Goal: Transaction & Acquisition: Obtain resource

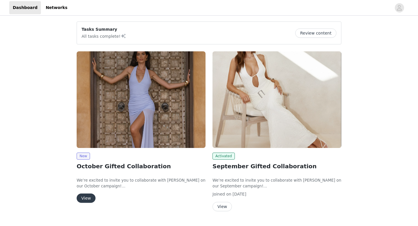
click at [86, 198] on button "View" at bounding box center [86, 198] width 19 height 9
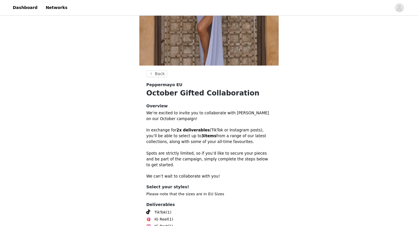
scroll to position [145, 0]
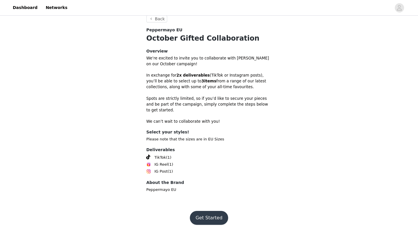
click at [205, 217] on button "Get Started" at bounding box center [209, 218] width 39 height 14
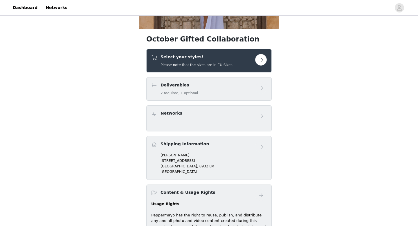
scroll to position [155, 0]
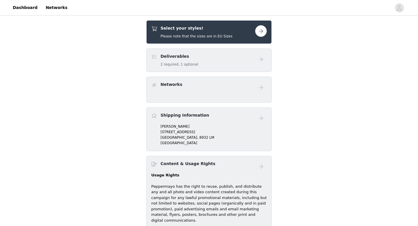
click at [267, 36] on div "Select your styles! Please note that the sizes are in EU Sizes" at bounding box center [209, 32] width 126 height 24
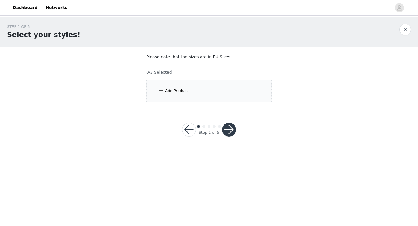
click at [201, 93] on div "Add Product" at bounding box center [209, 91] width 126 height 22
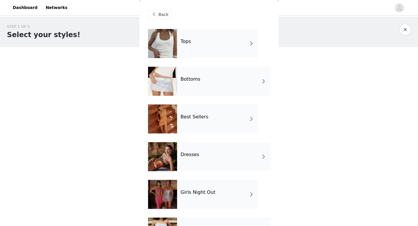
click at [194, 47] on div "Tops" at bounding box center [217, 43] width 81 height 29
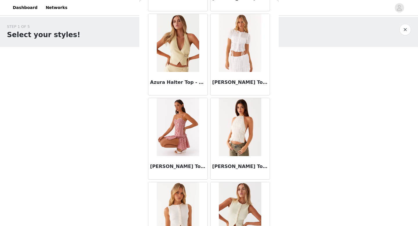
scroll to position [358, 0]
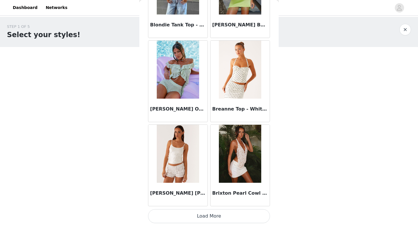
click at [176, 213] on button "Load More" at bounding box center [209, 217] width 122 height 14
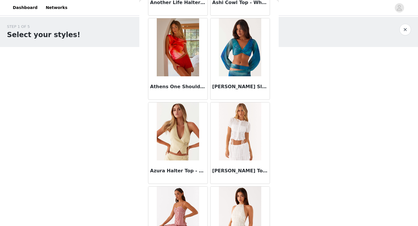
scroll to position [0, 0]
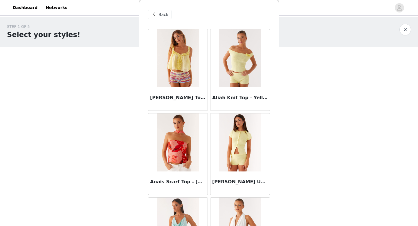
click at [154, 15] on span at bounding box center [154, 14] width 7 height 7
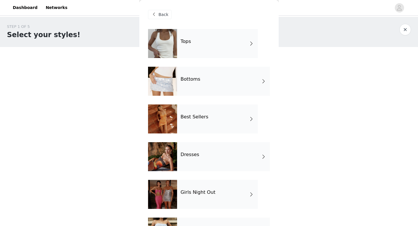
click at [174, 160] on div at bounding box center [162, 156] width 29 height 29
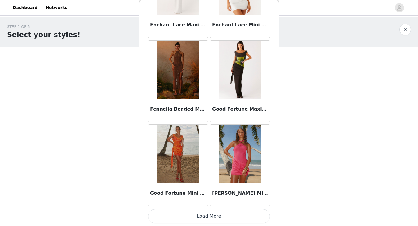
click at [203, 215] on button "Load More" at bounding box center [209, 217] width 122 height 14
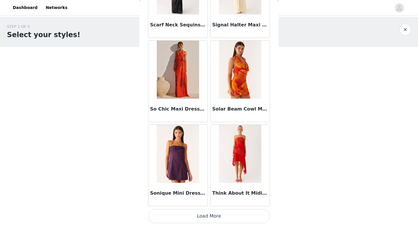
click at [203, 215] on button "Load More" at bounding box center [209, 217] width 122 height 14
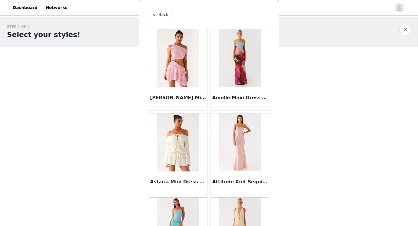
click at [157, 13] on span at bounding box center [154, 14] width 7 height 7
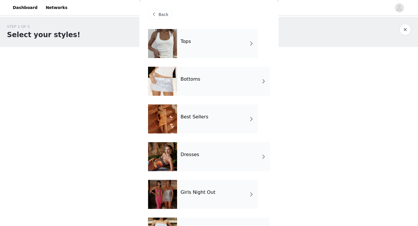
click at [189, 115] on h4 "Best Sellers" at bounding box center [195, 116] width 28 height 5
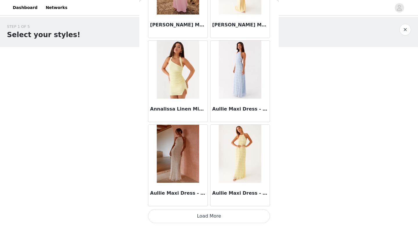
click at [190, 213] on button "Load More" at bounding box center [209, 217] width 122 height 14
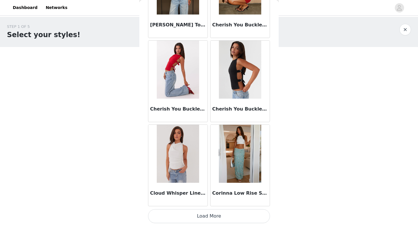
click at [190, 213] on button "Load More" at bounding box center [209, 217] width 122 height 14
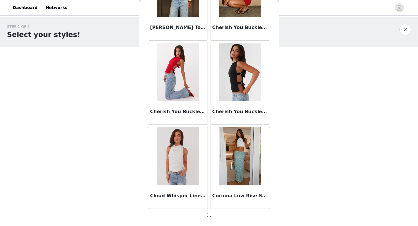
scroll to position [1503, 0]
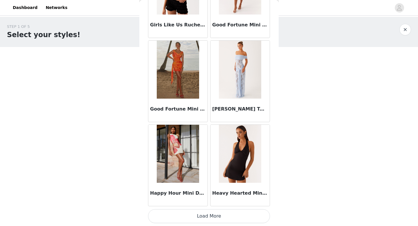
click at [190, 213] on button "Load More" at bounding box center [209, 217] width 122 height 14
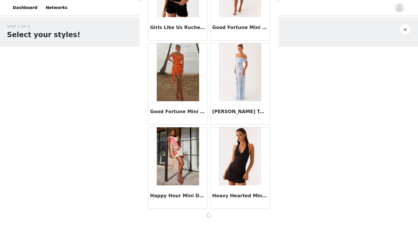
scroll to position [2346, 0]
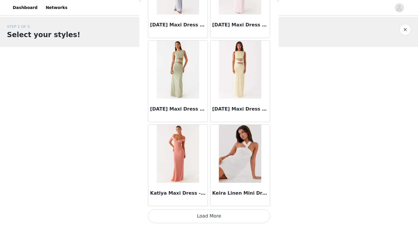
click at [190, 213] on button "Load More" at bounding box center [209, 217] width 122 height 14
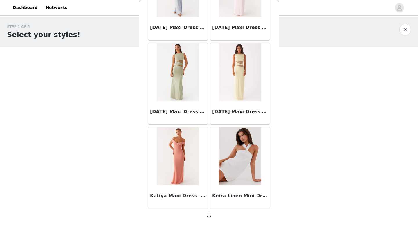
scroll to position [3188, 0]
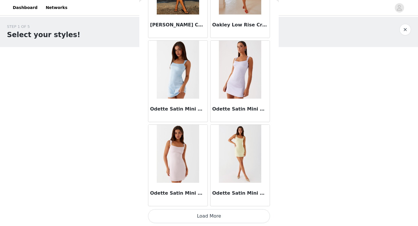
click at [190, 213] on button "Load More" at bounding box center [209, 217] width 122 height 14
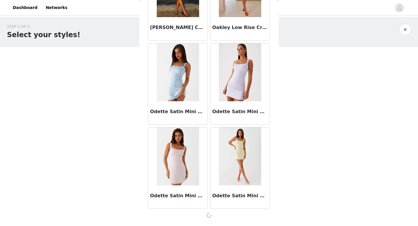
scroll to position [4031, 0]
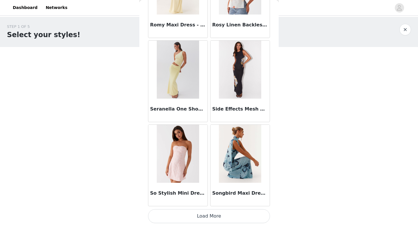
click at [190, 213] on button "Load More" at bounding box center [209, 217] width 122 height 14
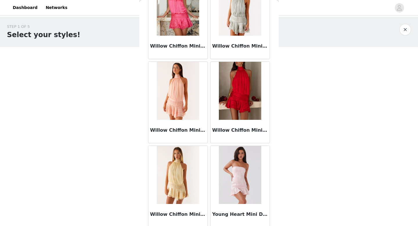
scroll to position [5701, 0]
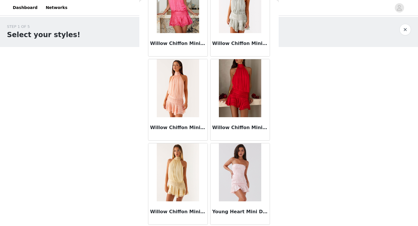
click at [190, 213] on h3 "Willow Chiffon Mini Dress - Yellow" at bounding box center [178, 212] width 56 height 7
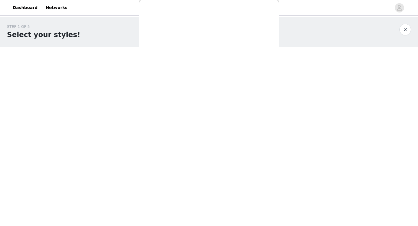
scroll to position [0, 0]
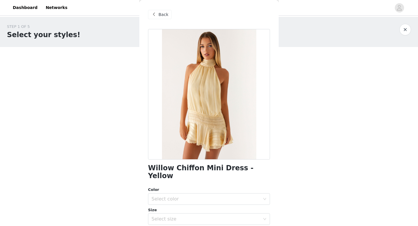
click at [160, 15] on span "Back" at bounding box center [164, 15] width 10 height 6
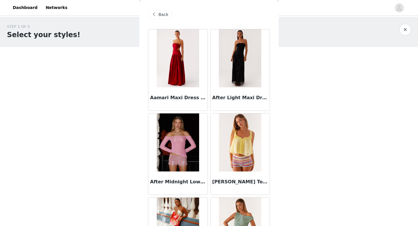
scroll to position [1249, 0]
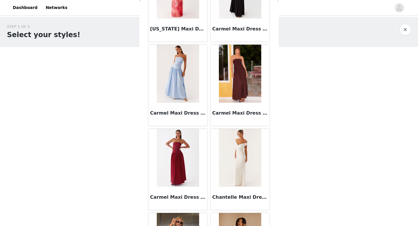
click at [241, 97] on img at bounding box center [240, 74] width 42 height 58
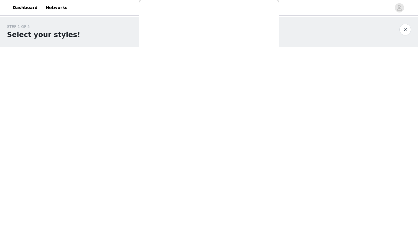
scroll to position [0, 0]
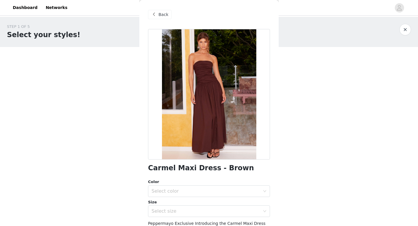
drag, startPoint x: 241, startPoint y: 97, endPoint x: 262, endPoint y: 164, distance: 69.8
click at [262, 164] on div "Carmel Maxi Dress - Brown Color Select color Size Select size Peppermayo Exclus…" at bounding box center [209, 173] width 122 height 289
click at [195, 193] on div "Select color" at bounding box center [206, 192] width 109 height 6
click at [179, 203] on li "Brown" at bounding box center [209, 204] width 122 height 9
click at [174, 212] on div "Select size" at bounding box center [206, 212] width 109 height 6
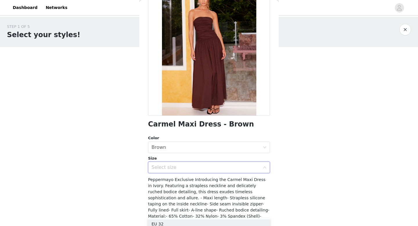
scroll to position [71, 0]
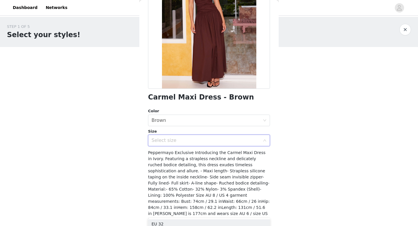
click at [195, 137] on div "Select size" at bounding box center [207, 140] width 111 height 11
click at [179, 141] on div "Select size" at bounding box center [206, 141] width 109 height 6
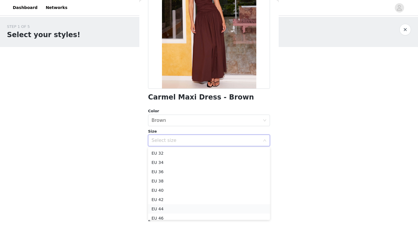
click at [161, 209] on li "EU 44" at bounding box center [209, 209] width 122 height 9
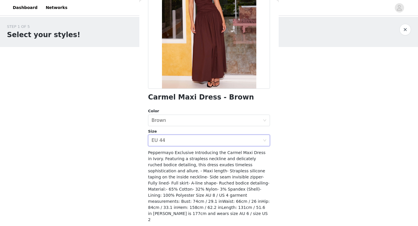
scroll to position [79, 0]
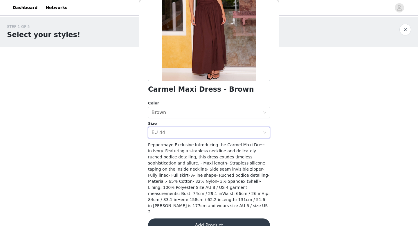
click at [176, 219] on button "Add Product" at bounding box center [209, 226] width 122 height 14
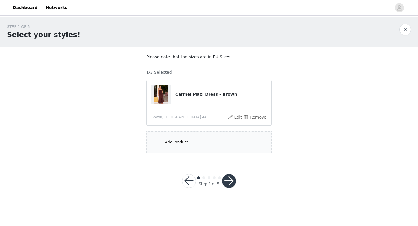
click at [176, 140] on div "Add Product" at bounding box center [176, 142] width 23 height 6
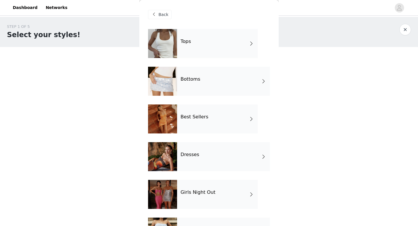
click at [203, 124] on div "Best Sellers" at bounding box center [217, 119] width 81 height 29
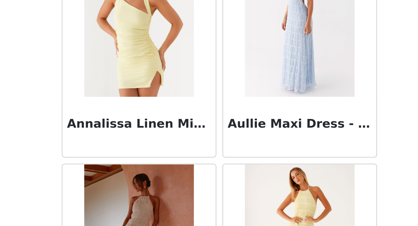
scroll to position [639, 0]
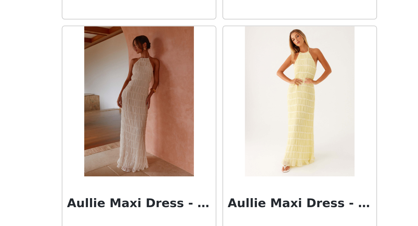
click at [271, 185] on div "Aullie Maxi Dress - Yellow" at bounding box center [240, 190] width 62 height 84
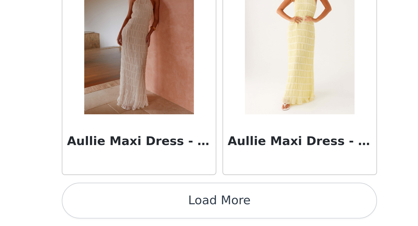
click at [220, 216] on button "Load More" at bounding box center [209, 217] width 122 height 14
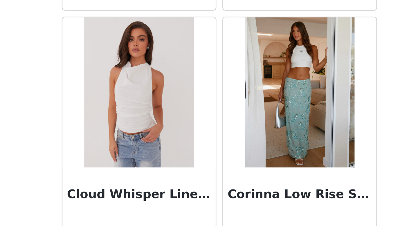
scroll to position [1506, 0]
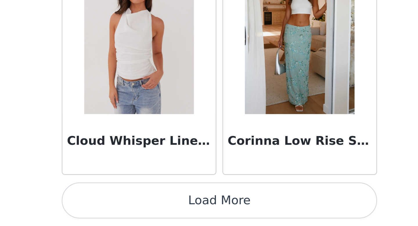
click at [231, 212] on button "Load More" at bounding box center [209, 217] width 122 height 14
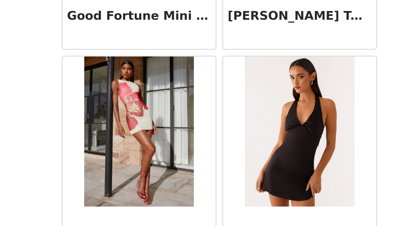
scroll to position [2348, 0]
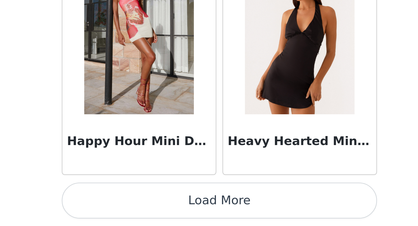
click at [251, 213] on button "Load More" at bounding box center [209, 217] width 122 height 14
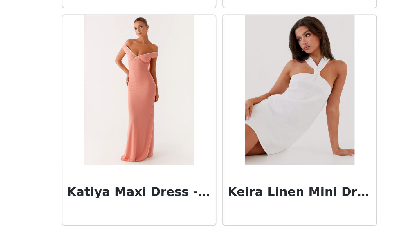
scroll to position [3191, 0]
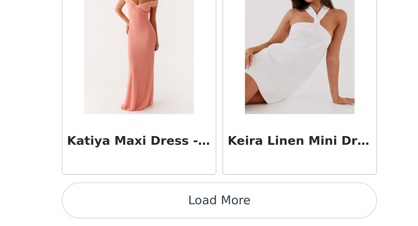
click at [258, 214] on button "Load More" at bounding box center [209, 217] width 122 height 14
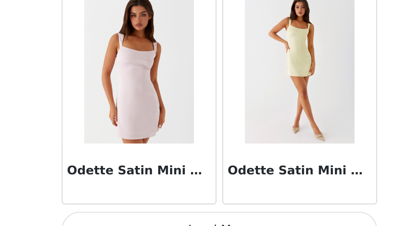
scroll to position [4034, 0]
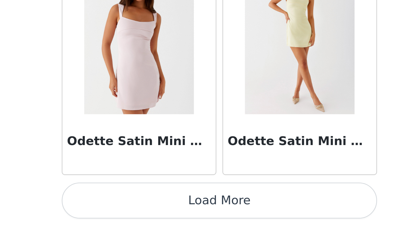
click at [250, 218] on button "Load More" at bounding box center [209, 217] width 122 height 14
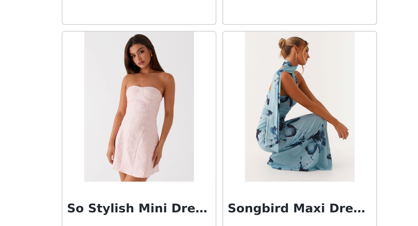
scroll to position [4877, 0]
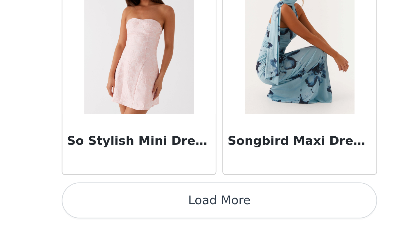
click at [245, 216] on button "Load More" at bounding box center [209, 217] width 122 height 14
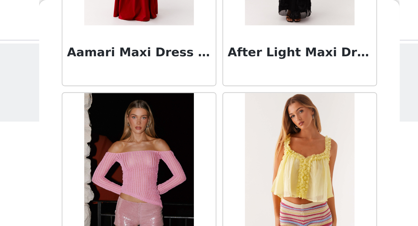
scroll to position [0, 0]
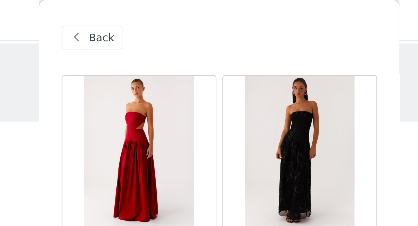
click at [159, 15] on span "Back" at bounding box center [164, 15] width 10 height 6
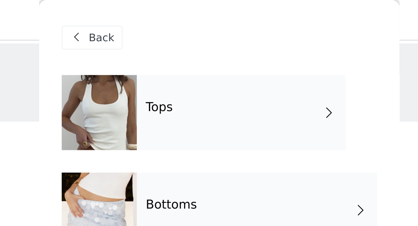
click at [184, 42] on h4 "Tops" at bounding box center [186, 41] width 10 height 5
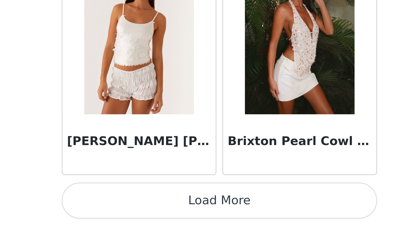
click at [250, 217] on button "Load More" at bounding box center [209, 217] width 122 height 14
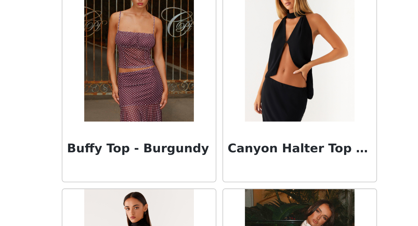
scroll to position [804, 0]
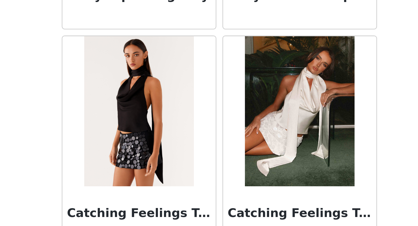
click at [190, 197] on img at bounding box center [178, 182] width 42 height 58
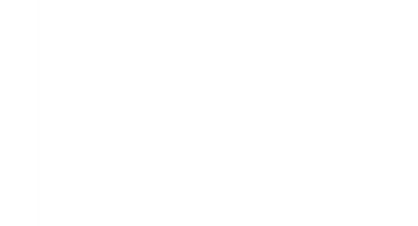
scroll to position [0, 0]
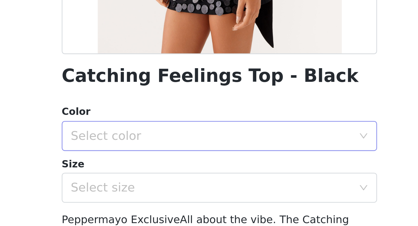
click at [232, 192] on div "Select color" at bounding box center [206, 192] width 109 height 6
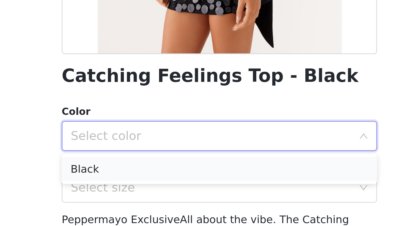
click at [186, 207] on li "Black" at bounding box center [209, 204] width 122 height 9
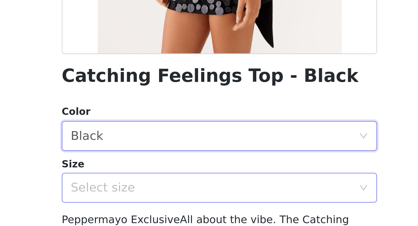
click at [186, 209] on div "Select size" at bounding box center [206, 212] width 109 height 6
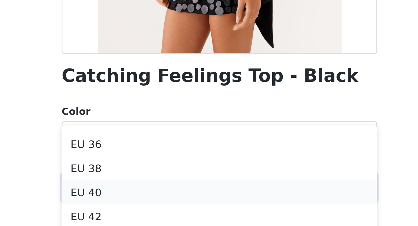
scroll to position [23, 0]
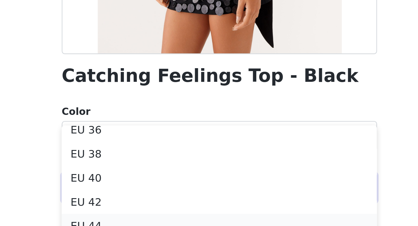
click at [180, 225] on li "EU 44" at bounding box center [209, 226] width 122 height 9
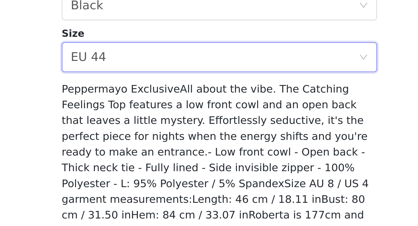
scroll to position [74, 0]
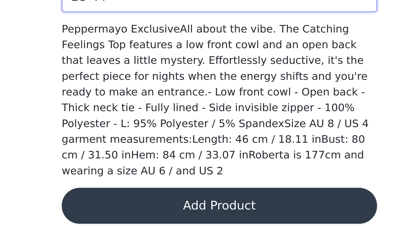
click at [223, 212] on button "Add Product" at bounding box center [209, 219] width 122 height 14
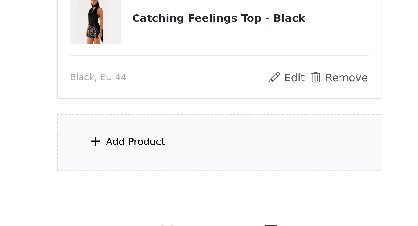
scroll to position [27, 0]
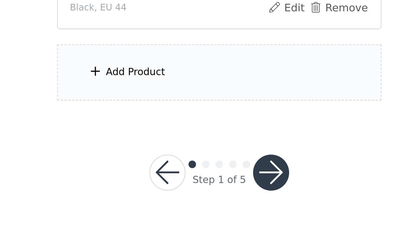
click at [220, 171] on div "Add Product" at bounding box center [209, 167] width 126 height 22
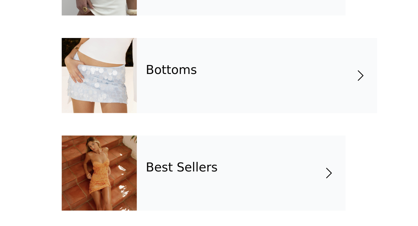
click at [197, 84] on div "Bottoms" at bounding box center [223, 81] width 93 height 29
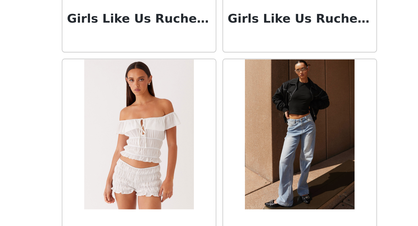
scroll to position [561, 0]
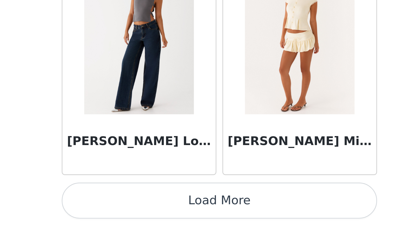
click at [242, 219] on button "Load More" at bounding box center [209, 217] width 122 height 14
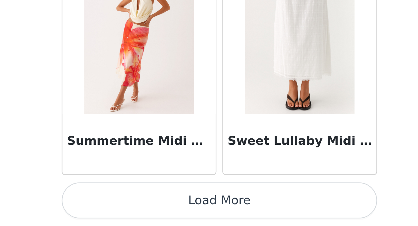
click at [257, 218] on button "Load More" at bounding box center [209, 217] width 122 height 14
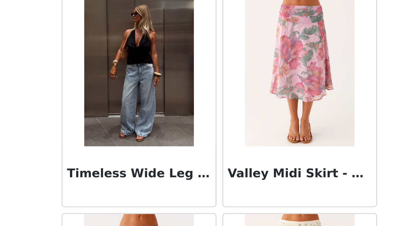
scroll to position [1579, 0]
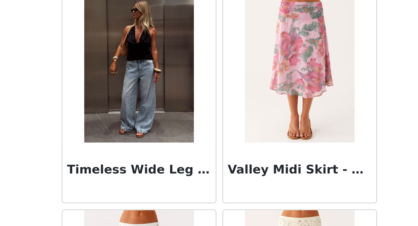
click at [182, 189] on img at bounding box center [178, 165] width 42 height 58
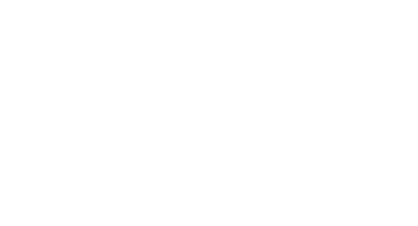
scroll to position [0, 0]
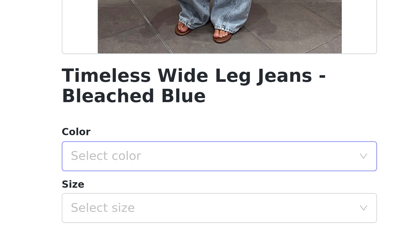
click at [218, 197] on div "Select color" at bounding box center [206, 199] width 109 height 6
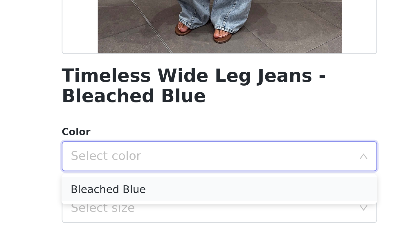
click at [196, 211] on li "Bleached Blue" at bounding box center [209, 211] width 122 height 9
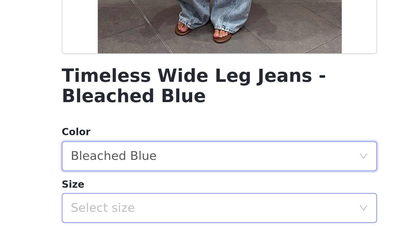
click at [192, 216] on div "Select size" at bounding box center [206, 219] width 109 height 6
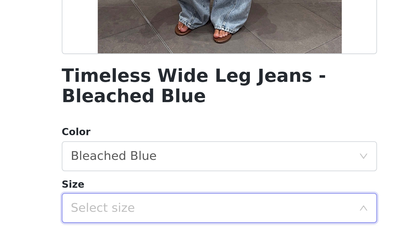
click at [186, 218] on div "Select size" at bounding box center [206, 219] width 109 height 6
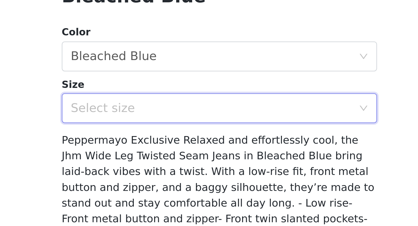
scroll to position [57, 0]
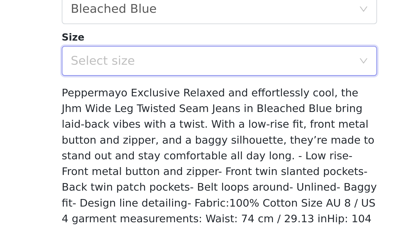
click at [226, 162] on div "Select size" at bounding box center [206, 163] width 109 height 6
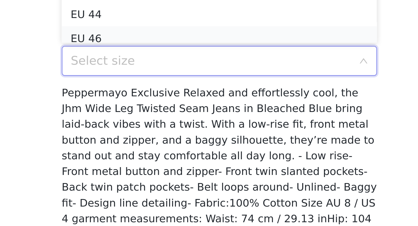
scroll to position [3, 0]
click at [165, 143] on li "EU 44" at bounding box center [209, 141] width 122 height 9
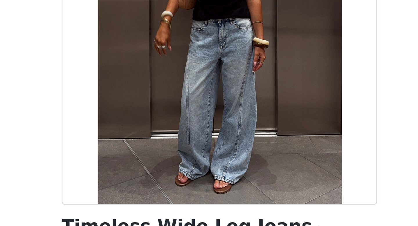
scroll to position [0, 0]
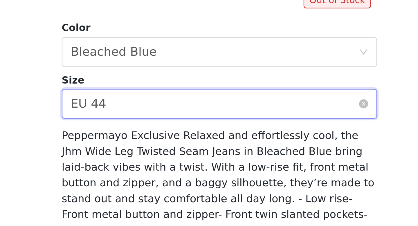
click at [158, 173] on div "EU 44" at bounding box center [159, 168] width 14 height 11
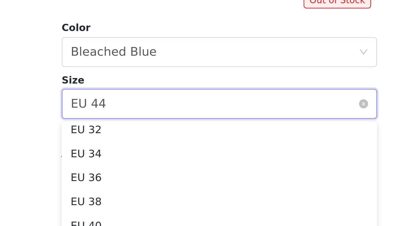
click at [161, 169] on div "EU 44" at bounding box center [159, 168] width 14 height 11
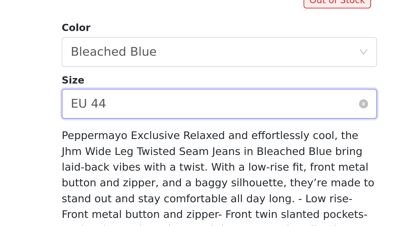
click at [161, 169] on div "EU 44" at bounding box center [159, 168] width 14 height 11
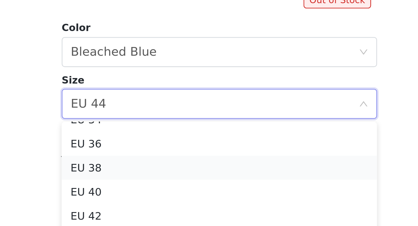
scroll to position [18, 0]
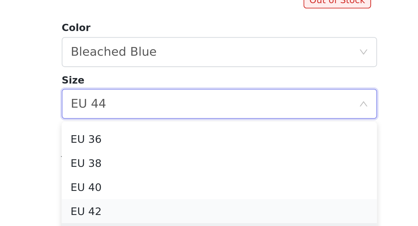
click at [161, 208] on li "EU 42" at bounding box center [209, 210] width 122 height 9
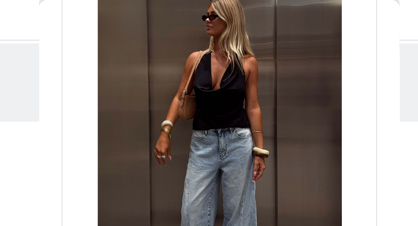
scroll to position [0, 0]
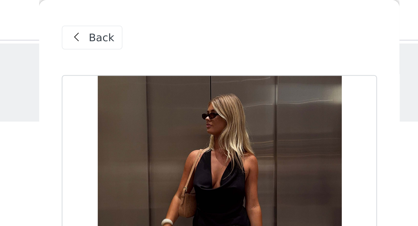
click at [157, 13] on span at bounding box center [154, 14] width 7 height 7
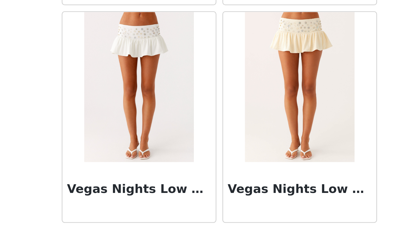
scroll to position [27, 0]
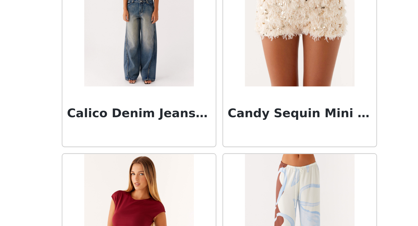
click at [192, 97] on img at bounding box center [178, 74] width 42 height 58
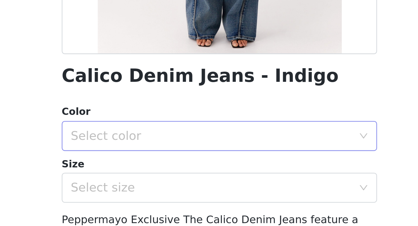
click at [195, 191] on div "Select color" at bounding box center [206, 192] width 109 height 6
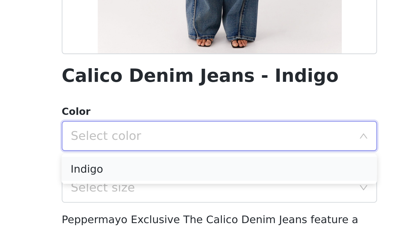
click at [179, 202] on li "Indigo" at bounding box center [209, 204] width 122 height 9
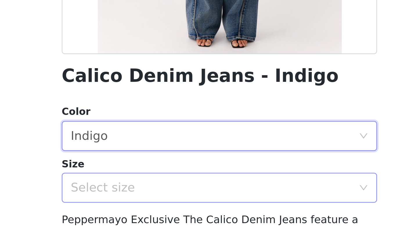
click at [176, 213] on div "Select size" at bounding box center [206, 212] width 109 height 6
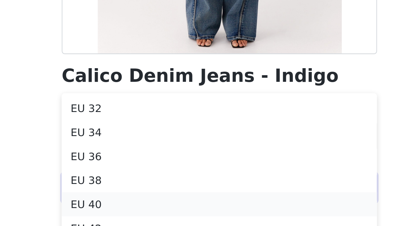
scroll to position [16, 0]
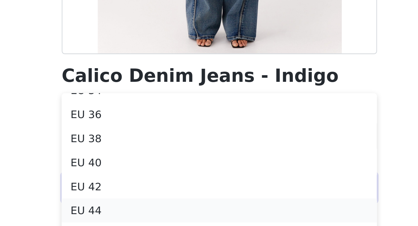
click at [169, 220] on li "EU 44" at bounding box center [209, 220] width 122 height 9
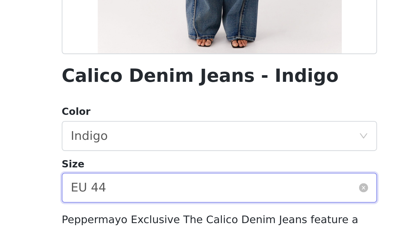
click at [171, 212] on div "Select size EU 44" at bounding box center [207, 211] width 111 height 11
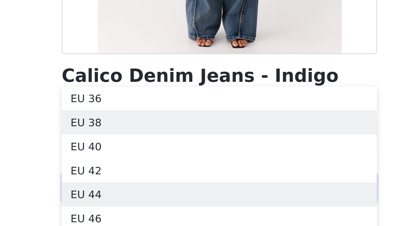
scroll to position [23, 0]
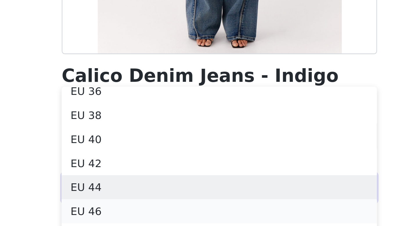
click at [166, 222] on li "EU 46" at bounding box center [209, 220] width 122 height 9
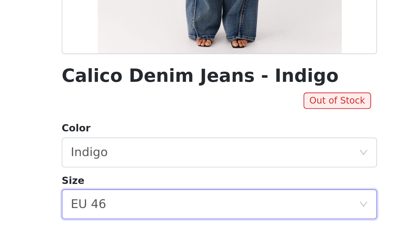
scroll to position [0, 0]
click at [167, 219] on div "Select size EU 46" at bounding box center [207, 217] width 111 height 11
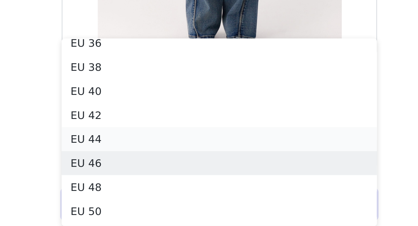
click at [172, 196] on li "EU 44" at bounding box center [209, 192] width 122 height 9
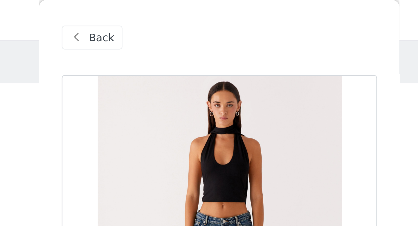
click at [158, 15] on div "Back" at bounding box center [160, 14] width 24 height 9
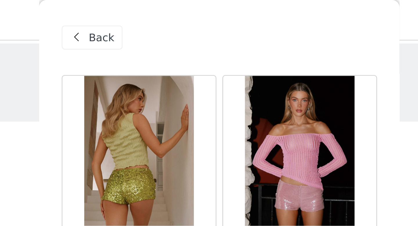
click at [166, 14] on span "Back" at bounding box center [164, 15] width 10 height 6
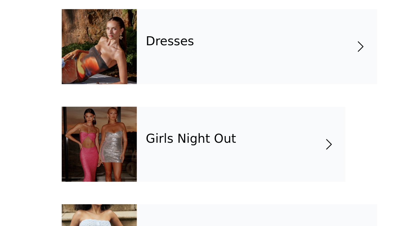
click at [207, 192] on h4 "Girls Night Out" at bounding box center [198, 192] width 35 height 5
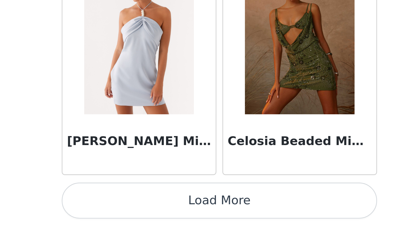
click at [209, 214] on button "Load More" at bounding box center [209, 217] width 122 height 14
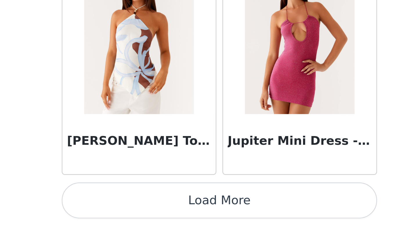
click at [209, 214] on button "Load More" at bounding box center [209, 217] width 122 height 14
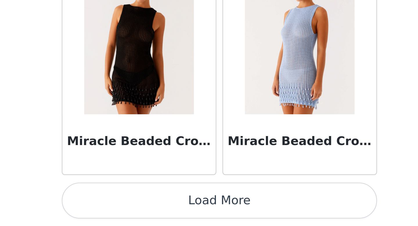
click at [209, 214] on button "Load More" at bounding box center [209, 217] width 122 height 14
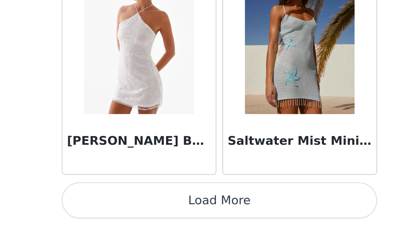
click at [209, 214] on button "Load More" at bounding box center [209, 217] width 122 height 14
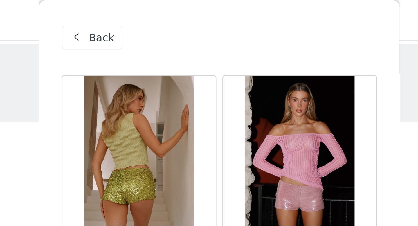
click at [158, 16] on div "Back" at bounding box center [160, 14] width 24 height 9
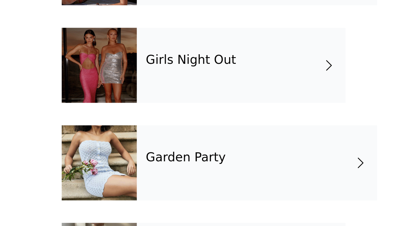
scroll to position [49, 0]
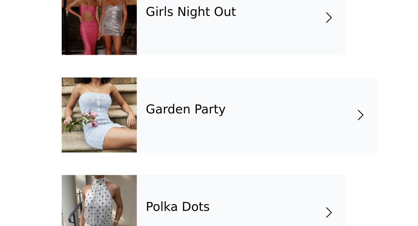
click at [263, 196] on div "Garden Party" at bounding box center [223, 183] width 93 height 29
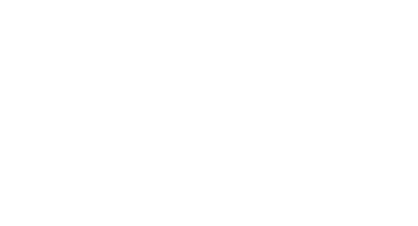
scroll to position [0, 0]
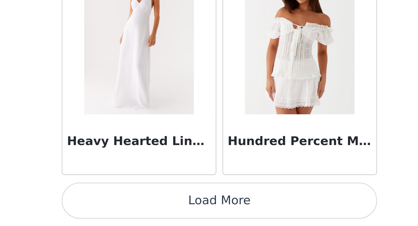
click at [219, 215] on button "Load More" at bounding box center [209, 217] width 122 height 14
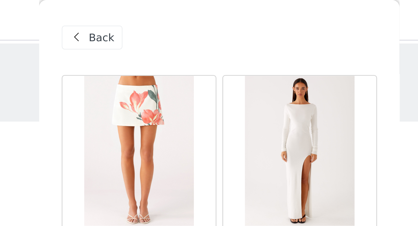
click at [164, 14] on span "Back" at bounding box center [164, 15] width 10 height 6
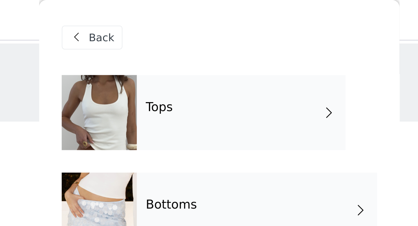
click at [218, 39] on div "Tops" at bounding box center [217, 43] width 81 height 29
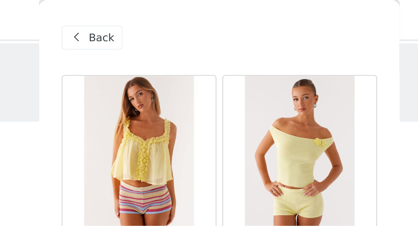
click at [156, 13] on span at bounding box center [154, 14] width 7 height 7
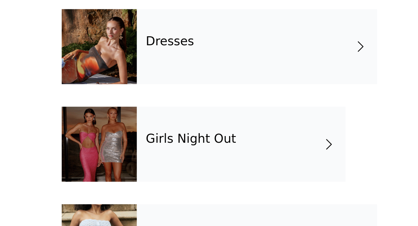
scroll to position [67, 0]
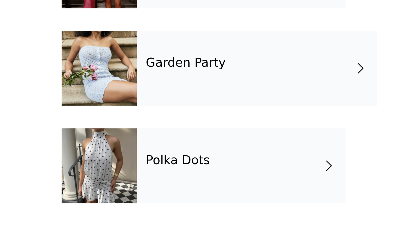
click at [240, 203] on div "Polka Dots" at bounding box center [217, 203] width 81 height 29
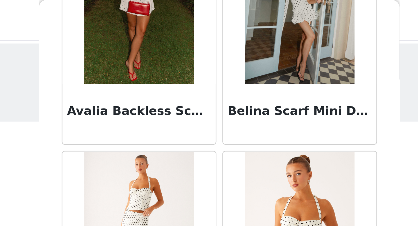
scroll to position [0, 0]
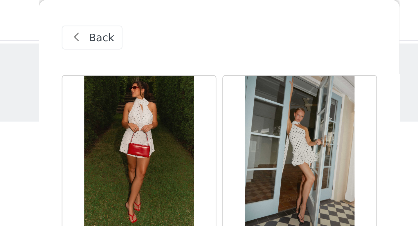
click at [161, 13] on span "Back" at bounding box center [164, 15] width 10 height 6
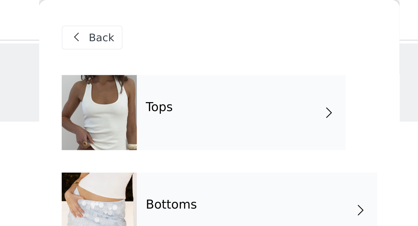
click at [188, 44] on h4 "Tops" at bounding box center [186, 41] width 10 height 5
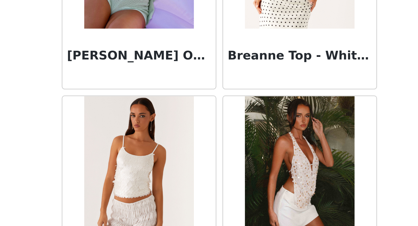
scroll to position [27, 0]
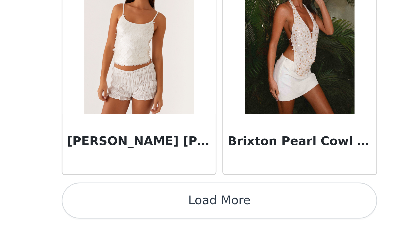
click at [206, 212] on button "Load More" at bounding box center [209, 217] width 122 height 14
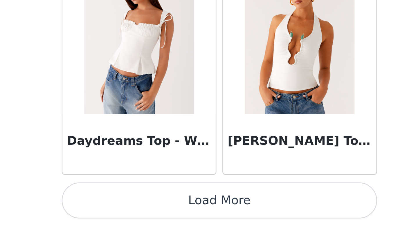
click at [206, 212] on button "Load More" at bounding box center [209, 217] width 122 height 14
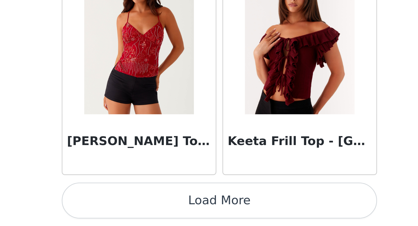
click at [206, 212] on button "Load More" at bounding box center [209, 217] width 122 height 14
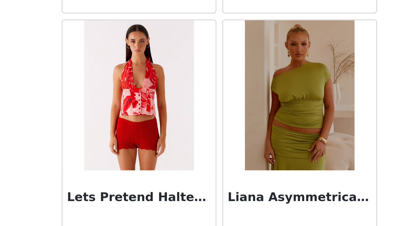
scroll to position [3191, 0]
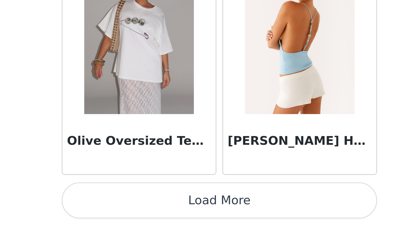
click at [208, 214] on button "Load More" at bounding box center [209, 217] width 122 height 14
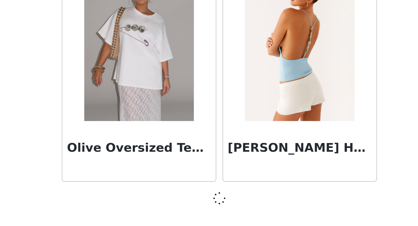
scroll to position [3188, 0]
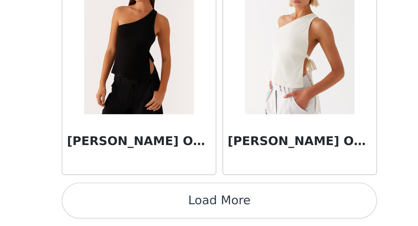
click at [208, 214] on button "Load More" at bounding box center [209, 217] width 122 height 14
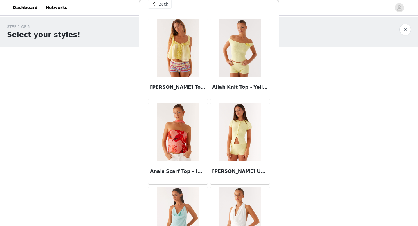
scroll to position [0, 0]
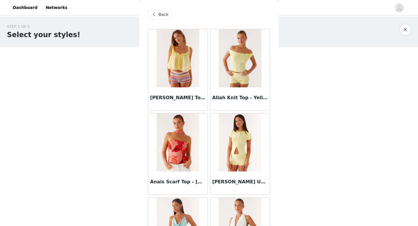
click at [155, 14] on span at bounding box center [154, 14] width 7 height 7
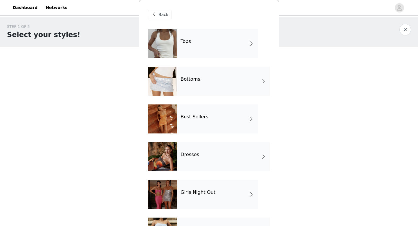
click at [195, 123] on div "Best Sellers" at bounding box center [217, 119] width 81 height 29
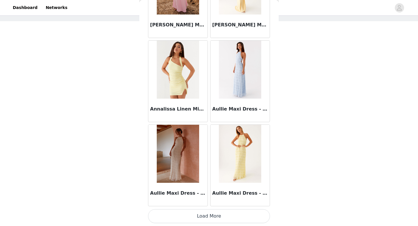
scroll to position [27, 0]
click at [198, 213] on button "Load More" at bounding box center [209, 217] width 122 height 14
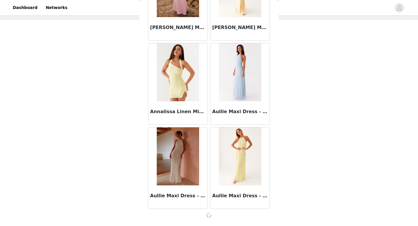
scroll to position [660, 0]
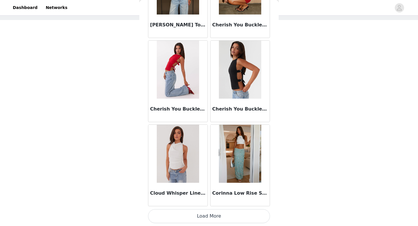
click at [198, 213] on button "Load More" at bounding box center [209, 217] width 122 height 14
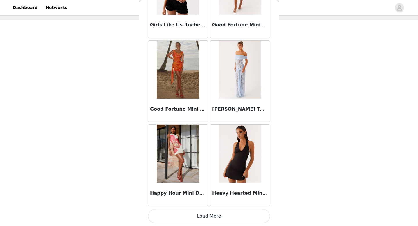
click at [198, 213] on button "Load More" at bounding box center [209, 217] width 122 height 14
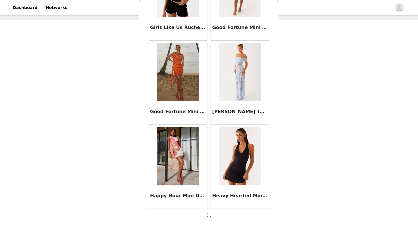
scroll to position [2346, 0]
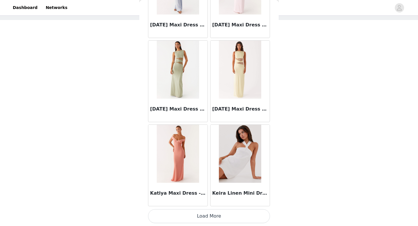
click at [198, 213] on button "Load More" at bounding box center [209, 217] width 122 height 14
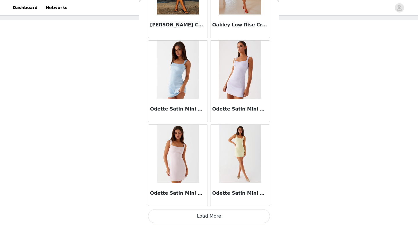
click at [198, 213] on button "Load More" at bounding box center [209, 217] width 122 height 14
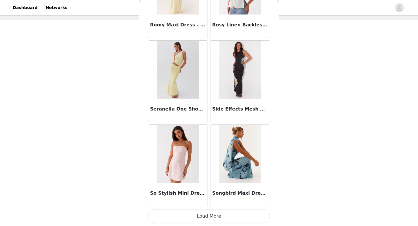
click at [198, 213] on button "Load More" at bounding box center [209, 217] width 122 height 14
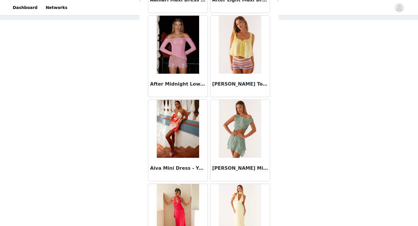
scroll to position [0, 0]
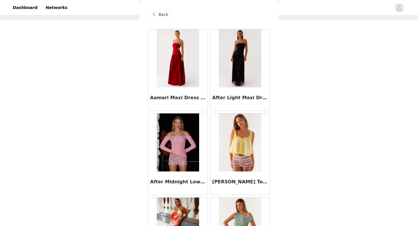
click at [165, 14] on span "Back" at bounding box center [164, 15] width 10 height 6
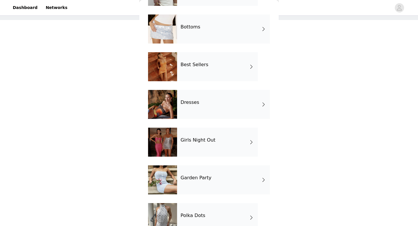
scroll to position [67, 0]
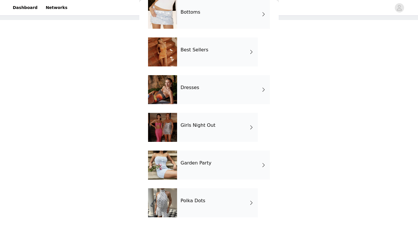
click at [215, 130] on div "Girls Night Out" at bounding box center [217, 127] width 81 height 29
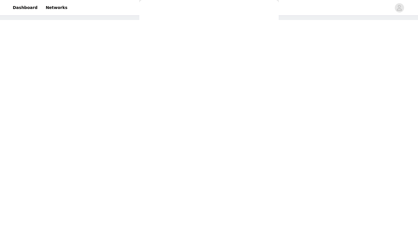
scroll to position [0, 0]
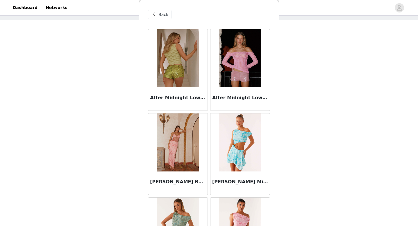
click at [162, 16] on span "Back" at bounding box center [164, 15] width 10 height 6
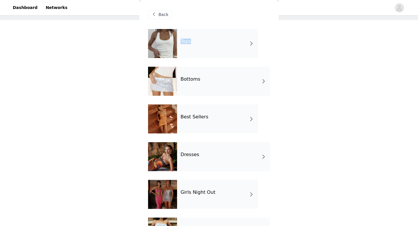
click at [194, 39] on div "Tops" at bounding box center [217, 43] width 81 height 29
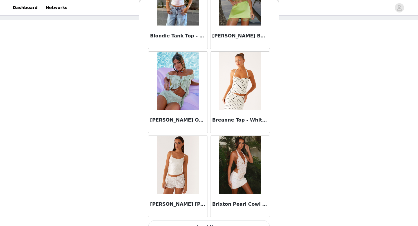
scroll to position [663, 0]
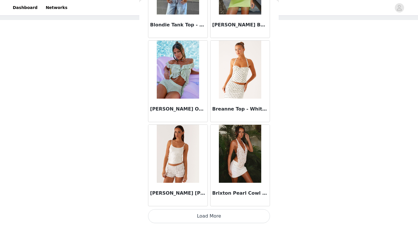
click at [214, 216] on button "Load More" at bounding box center [209, 217] width 122 height 14
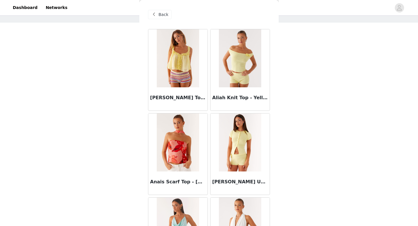
scroll to position [0, 0]
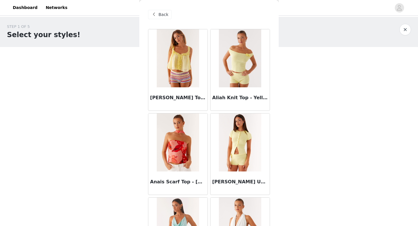
click at [158, 13] on div "Back" at bounding box center [160, 14] width 24 height 9
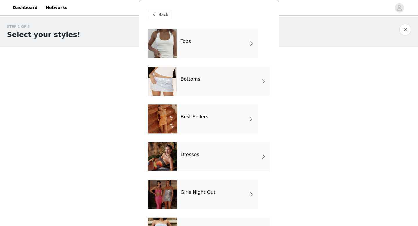
click at [200, 155] on div "Dresses" at bounding box center [223, 156] width 93 height 29
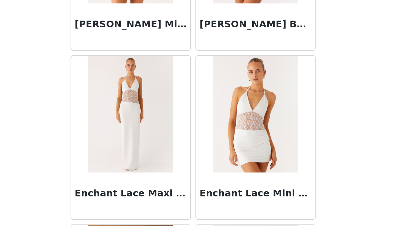
scroll to position [27, 0]
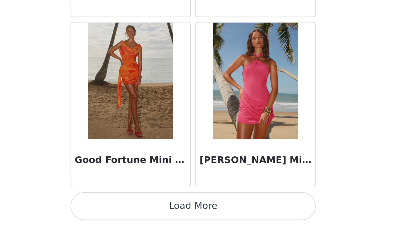
click at [247, 215] on button "Load More" at bounding box center [209, 217] width 122 height 14
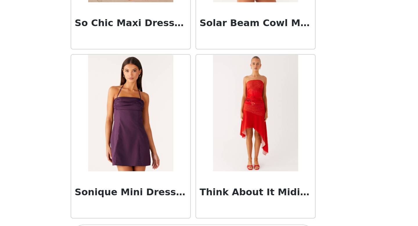
scroll to position [1506, 0]
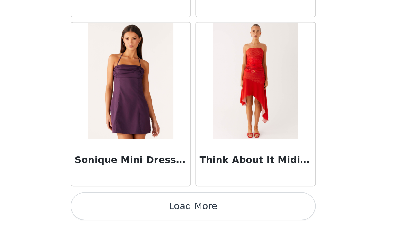
click at [252, 218] on button "Load More" at bounding box center [209, 217] width 122 height 14
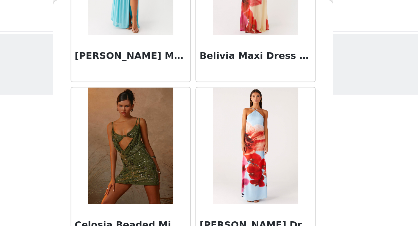
scroll to position [0, 0]
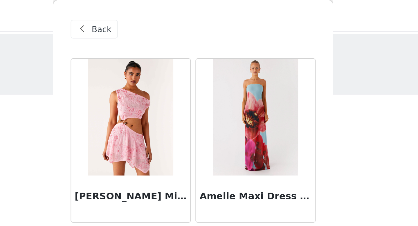
click at [153, 14] on span at bounding box center [154, 14] width 7 height 7
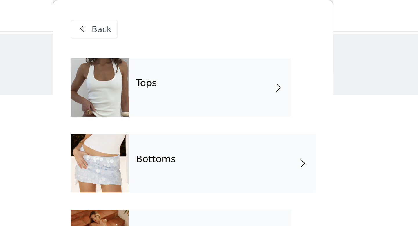
click at [216, 37] on div "Tops" at bounding box center [217, 43] width 81 height 29
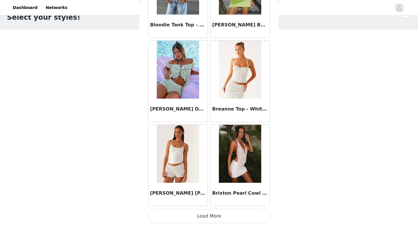
scroll to position [27, 0]
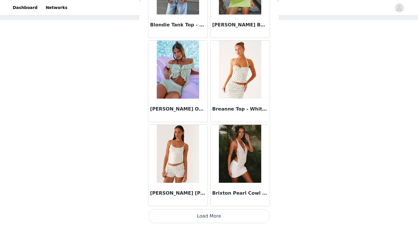
click at [199, 215] on button "Load More" at bounding box center [209, 217] width 122 height 14
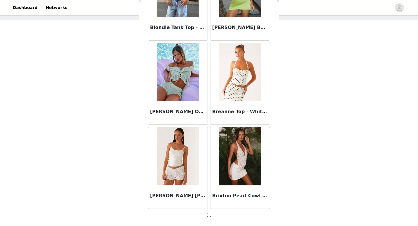
scroll to position [660, 0]
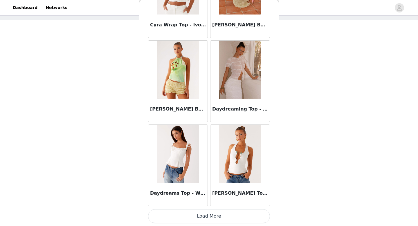
click at [199, 215] on button "Load More" at bounding box center [209, 217] width 122 height 14
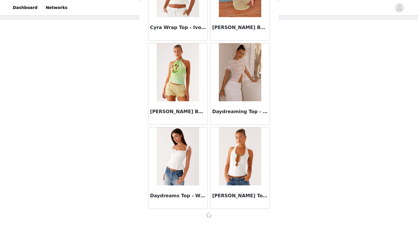
scroll to position [1503, 0]
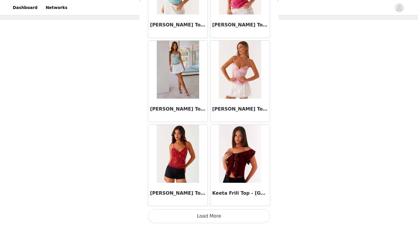
click at [199, 215] on button "Load More" at bounding box center [209, 217] width 122 height 14
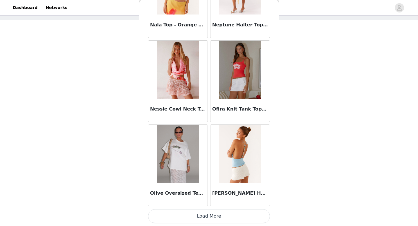
click at [199, 215] on button "Load More" at bounding box center [209, 217] width 122 height 14
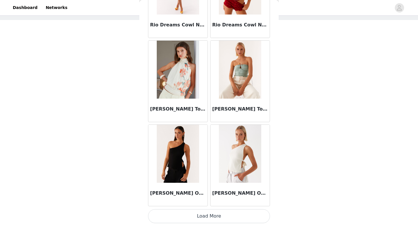
click at [199, 215] on button "Load More" at bounding box center [209, 217] width 122 height 14
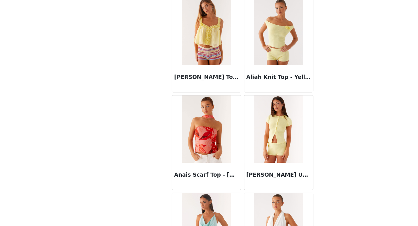
scroll to position [0, 0]
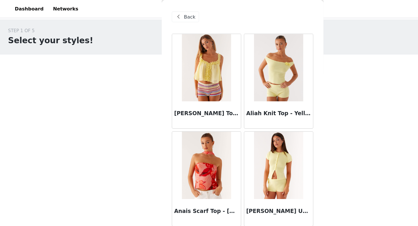
click at [162, 15] on span "Back" at bounding box center [164, 15] width 10 height 6
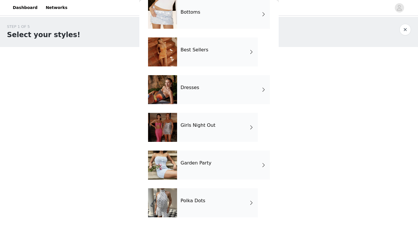
scroll to position [25, 0]
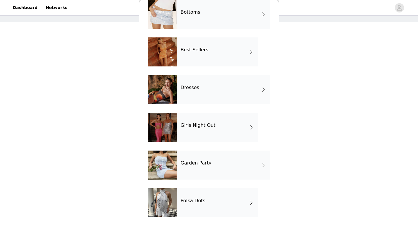
click at [180, 170] on div "Garden Party" at bounding box center [223, 165] width 93 height 29
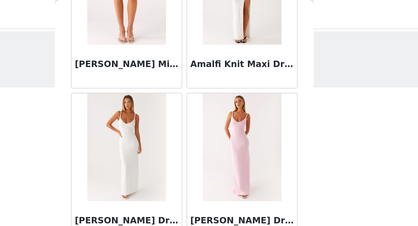
scroll to position [0, 0]
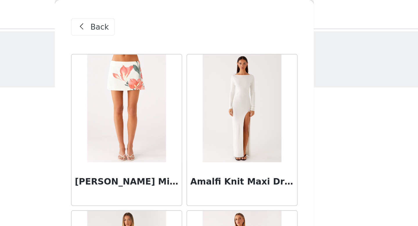
click at [155, 16] on span at bounding box center [154, 14] width 7 height 7
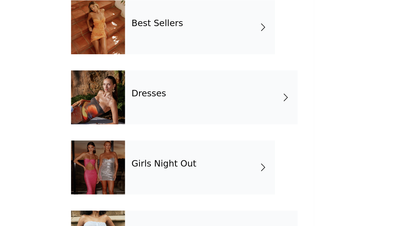
scroll to position [8, 0]
click at [207, 196] on div "Girls Night Out" at bounding box center [217, 194] width 81 height 29
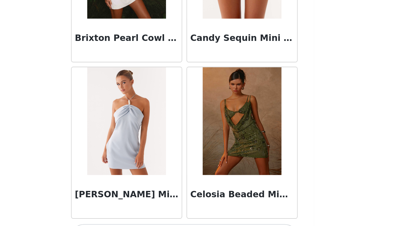
scroll to position [663, 0]
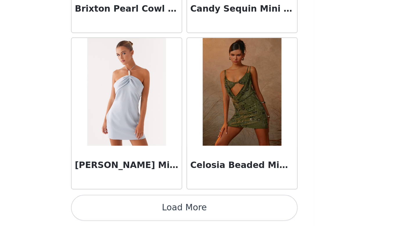
click at [227, 216] on button "Load More" at bounding box center [209, 217] width 122 height 14
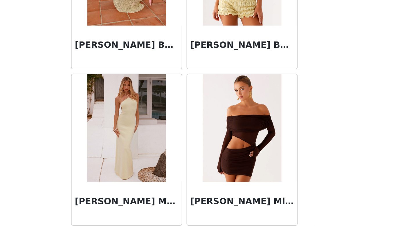
scroll to position [1011, 0]
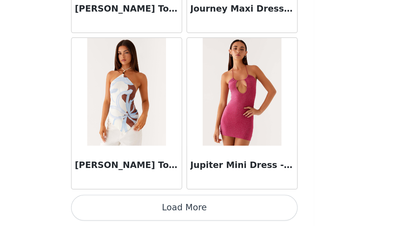
click at [238, 211] on button "Load More" at bounding box center [209, 217] width 122 height 14
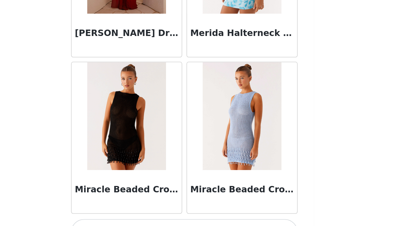
scroll to position [2348, 0]
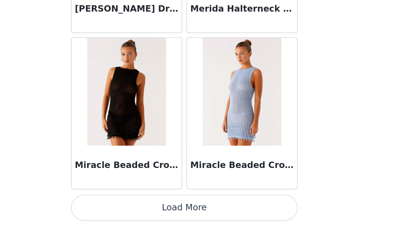
click at [233, 218] on button "Load More" at bounding box center [209, 217] width 122 height 14
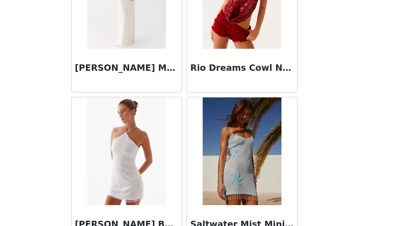
scroll to position [3191, 0]
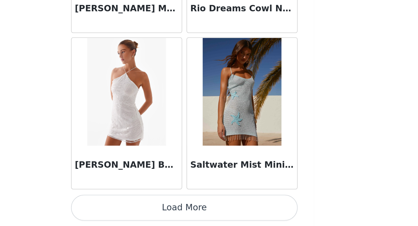
click at [244, 212] on button "Load More" at bounding box center [209, 217] width 122 height 14
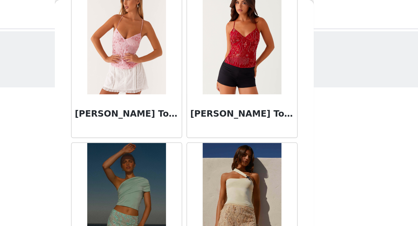
scroll to position [1889, 0]
